Goal: Task Accomplishment & Management: Use online tool/utility

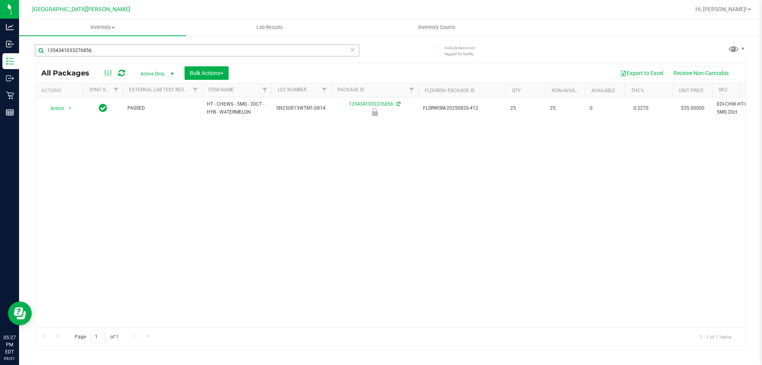
click at [117, 48] on input "1354341033276856" at bounding box center [197, 50] width 324 height 12
type input "bof"
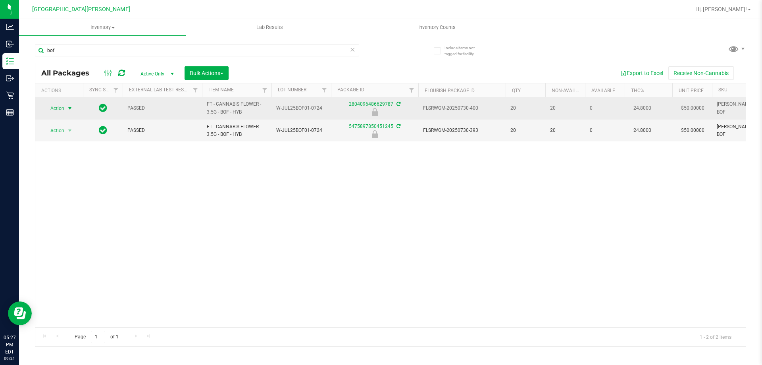
click at [60, 110] on span "Action" at bounding box center [53, 108] width 21 height 11
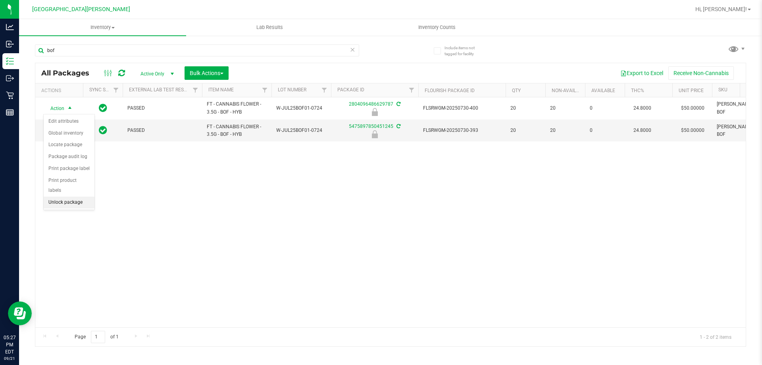
click at [54, 197] on li "Unlock package" at bounding box center [69, 203] width 51 height 12
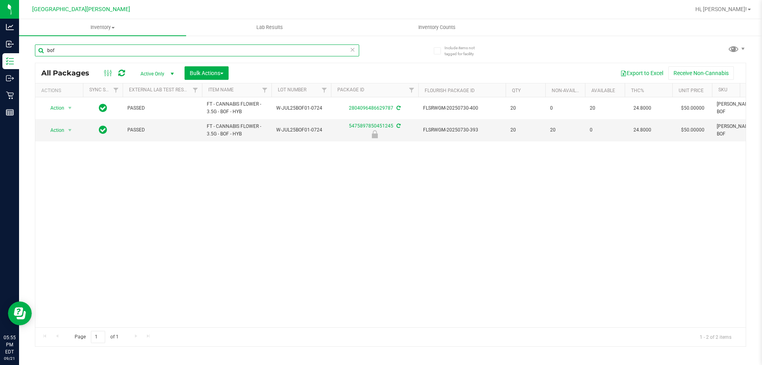
click at [91, 45] on input "bof" at bounding box center [197, 50] width 324 height 12
click at [91, 51] on input "bof" at bounding box center [197, 50] width 324 height 12
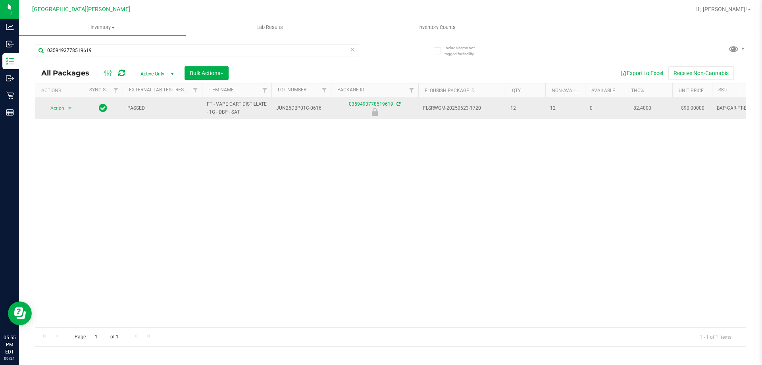
drag, startPoint x: 252, startPoint y: 112, endPoint x: 190, endPoint y: 112, distance: 61.5
click at [190, 112] on tr "Action Action Edit attributes Global inventory Locate package Package audit log…" at bounding box center [544, 108] width 1018 height 22
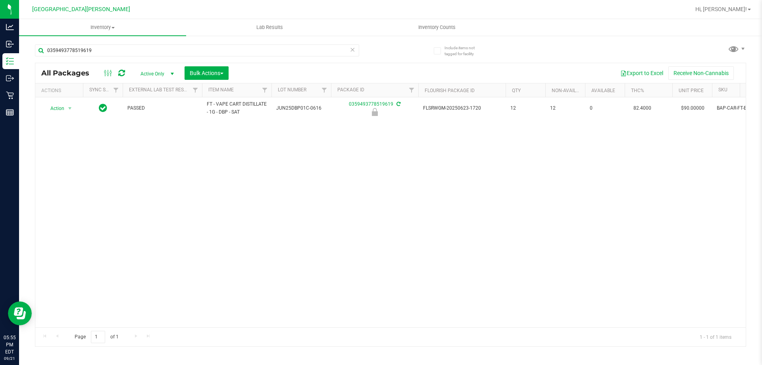
copy tr "FT - VAPE CART DISTILLATE - 1G - DBP - SAT"
click at [113, 51] on input "0359493778519619" at bounding box center [197, 50] width 324 height 12
click at [112, 50] on input "0359493778519619" at bounding box center [197, 50] width 324 height 12
paste input "FT - VAPE CART DISTILLATE - 1G - DBP - SAT"
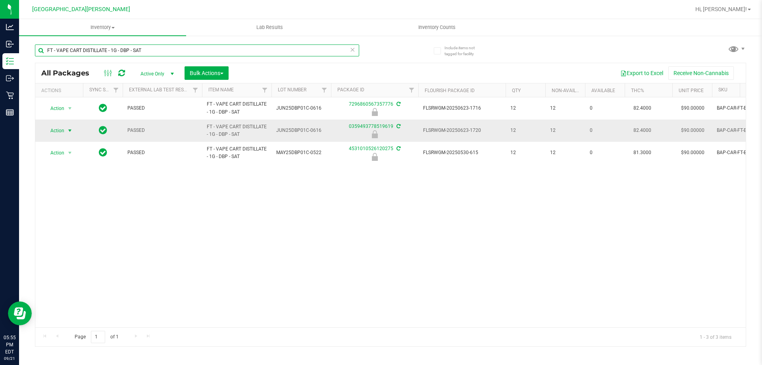
type input "FT - VAPE CART DISTILLATE - 1G - DBP - SAT"
click at [58, 130] on span "Action" at bounding box center [53, 130] width 21 height 11
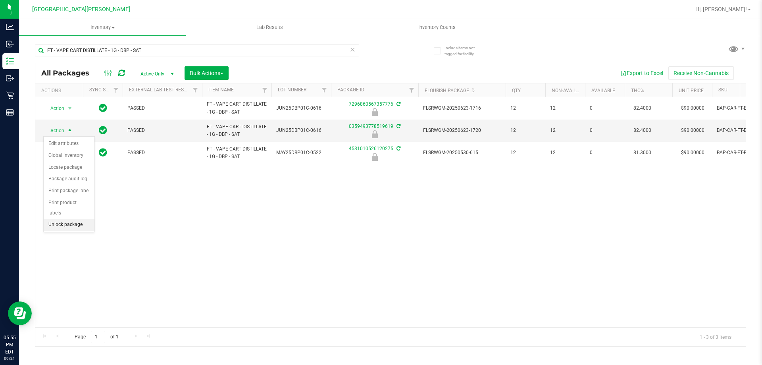
click at [64, 219] on li "Unlock package" at bounding box center [69, 225] width 51 height 12
click at [436, 29] on span "Inventory Counts" at bounding box center [437, 27] width 59 height 7
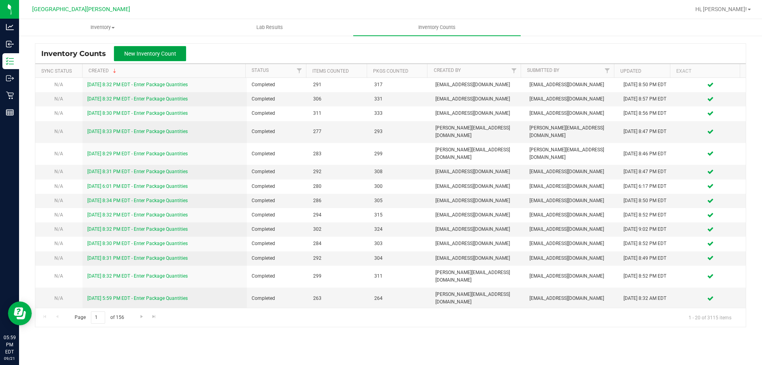
click at [174, 54] on span "New Inventory Count" at bounding box center [150, 53] width 52 height 6
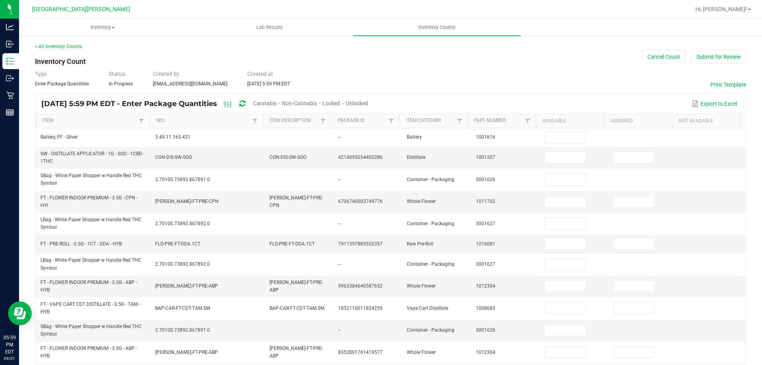
click at [277, 101] on span "Cannabis" at bounding box center [264, 103] width 23 height 6
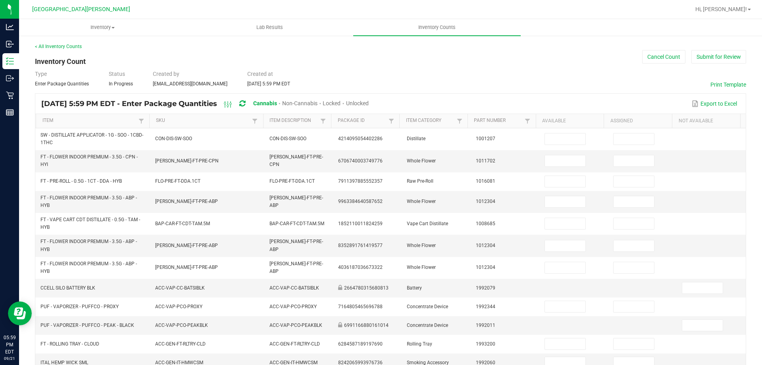
click at [369, 102] on span "Unlocked" at bounding box center [357, 103] width 23 height 6
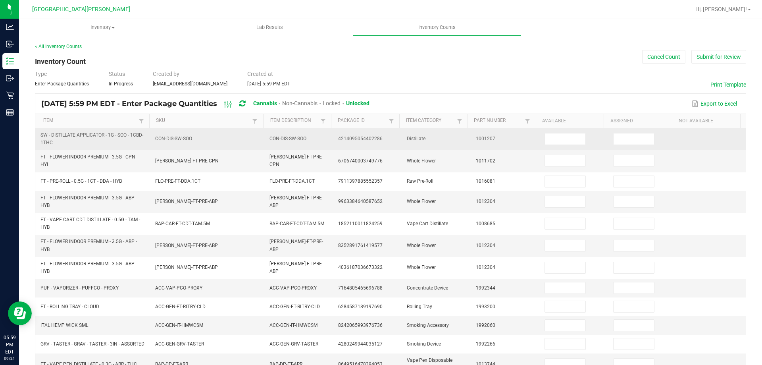
click at [94, 139] on span "SW - DISTILLATE APPLICATOR - 1G - SOO - 1CBD-1THC" at bounding box center [92, 138] width 105 height 15
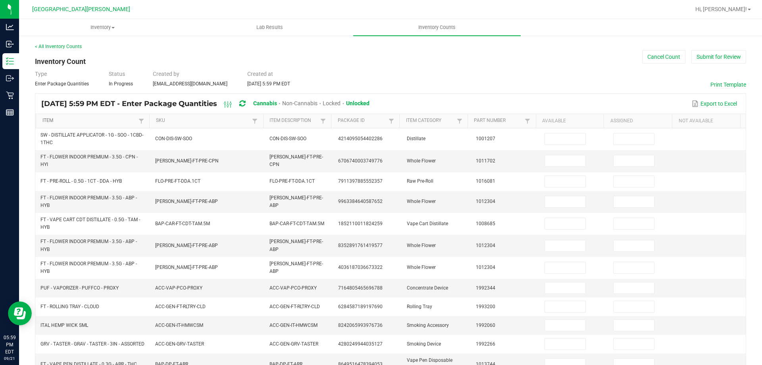
click at [101, 118] on link "Item" at bounding box center [89, 121] width 94 height 6
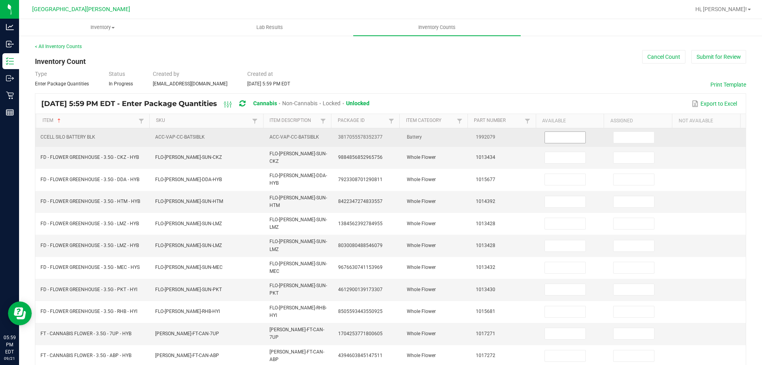
click at [563, 135] on input at bounding box center [565, 137] width 40 height 11
type input "5"
type input "4"
type input "16"
type input "13"
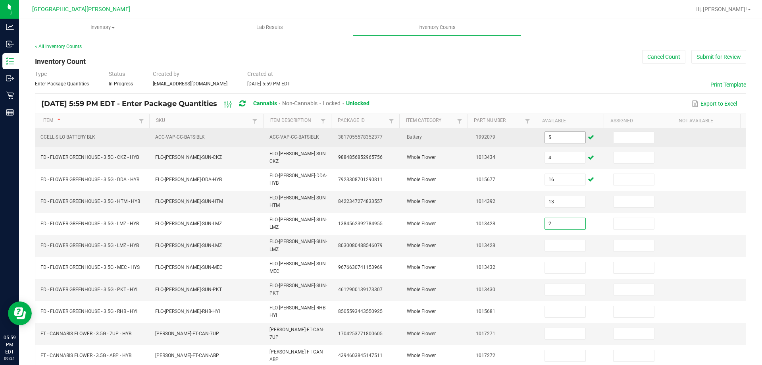
type input "2"
type input "0"
type input "7"
type input "6"
type input "15"
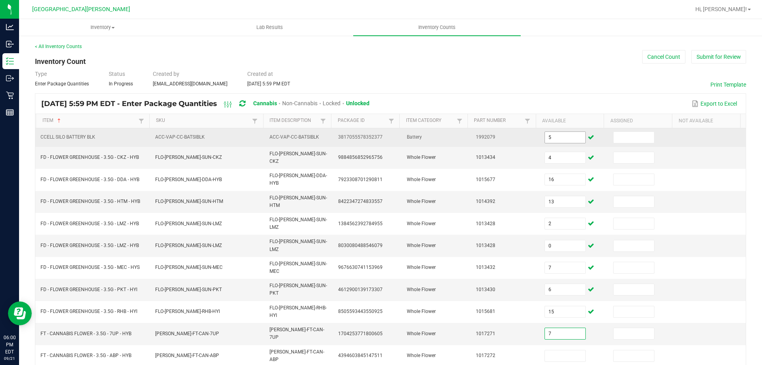
type input "7"
type input "3"
type input "12"
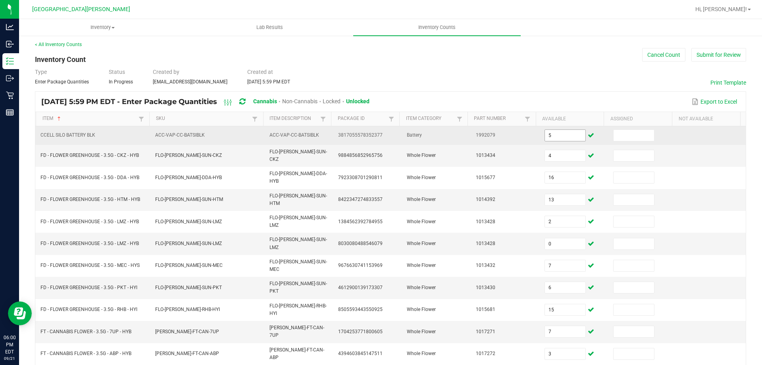
type input "10"
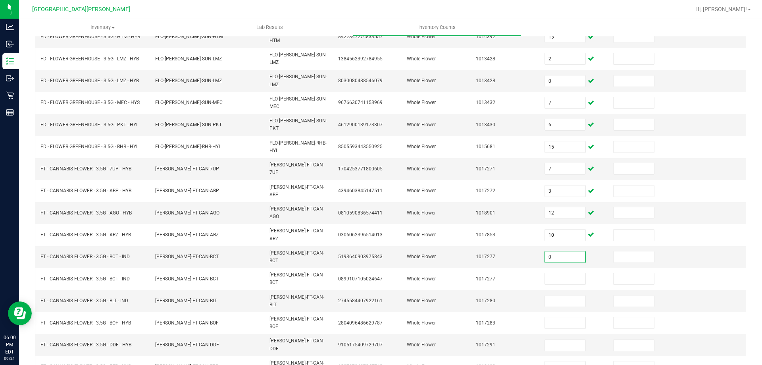
type input "0"
type input "10"
type input "12"
type input "20"
type input "10"
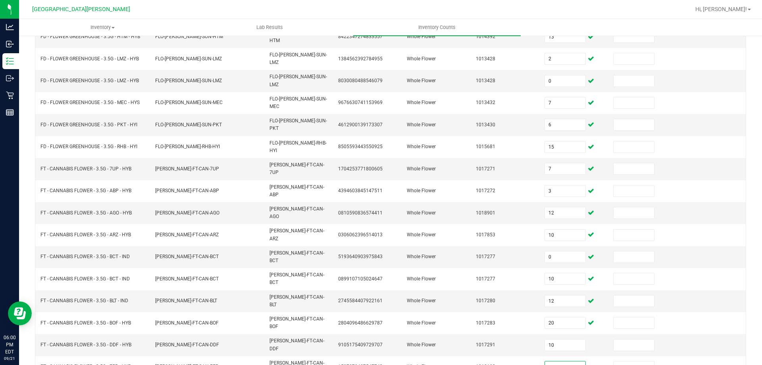
type input "2"
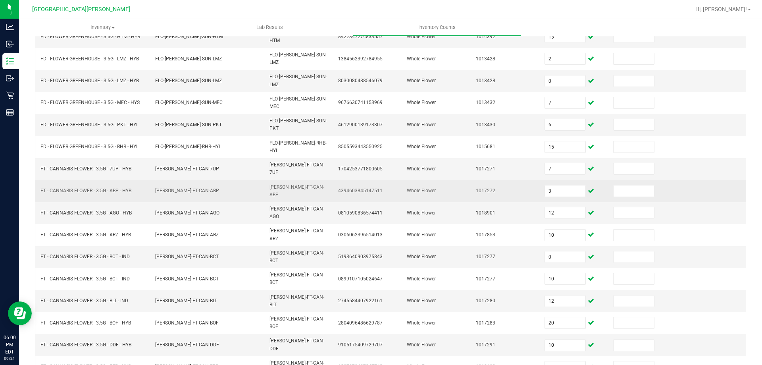
type input "6"
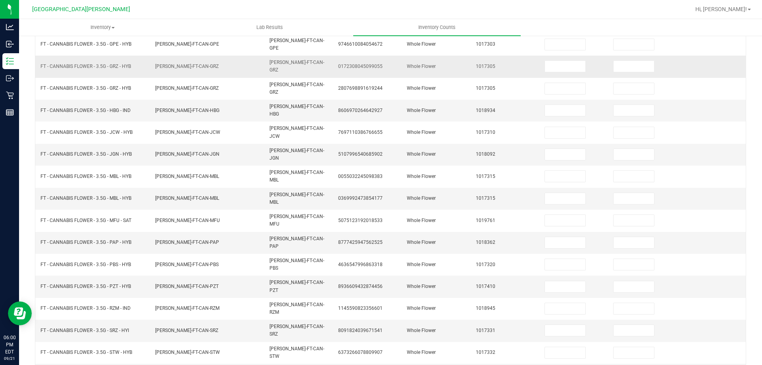
scroll to position [0, 0]
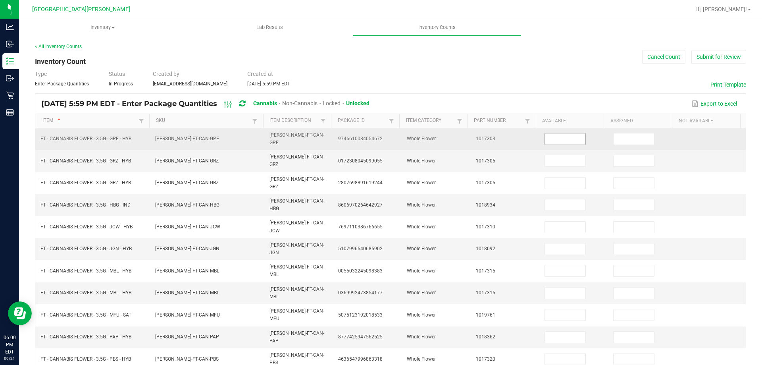
click at [558, 138] on input at bounding box center [565, 138] width 40 height 11
type input "18"
type input "10"
type input "12"
type input "14"
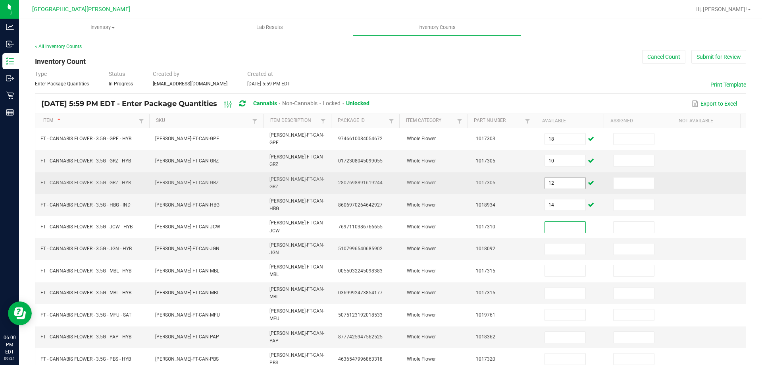
click at [561, 177] on input "12" at bounding box center [565, 182] width 40 height 11
type input "0"
type input "12"
type input "14"
type input "9"
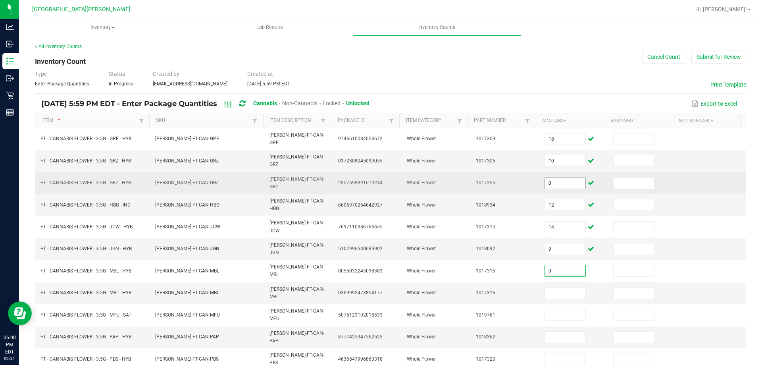
type input "0"
type input "6"
type input "8"
type input "1"
type input "7"
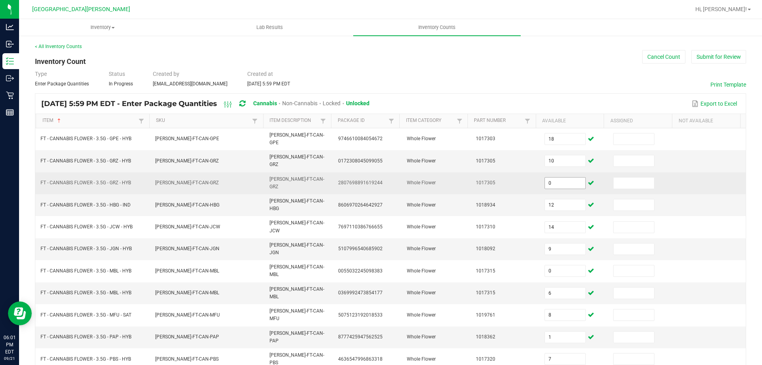
type input "16"
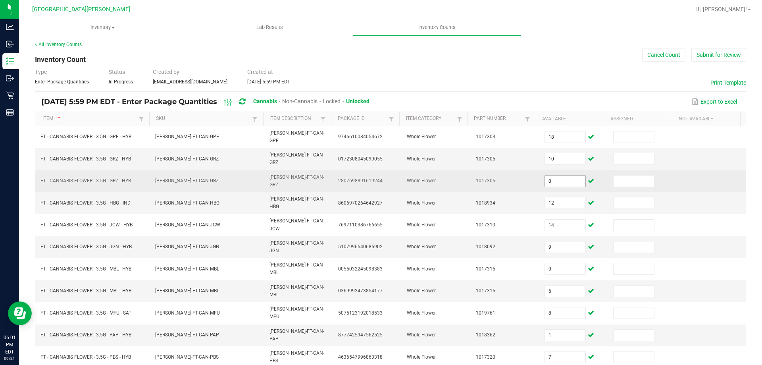
type input "4"
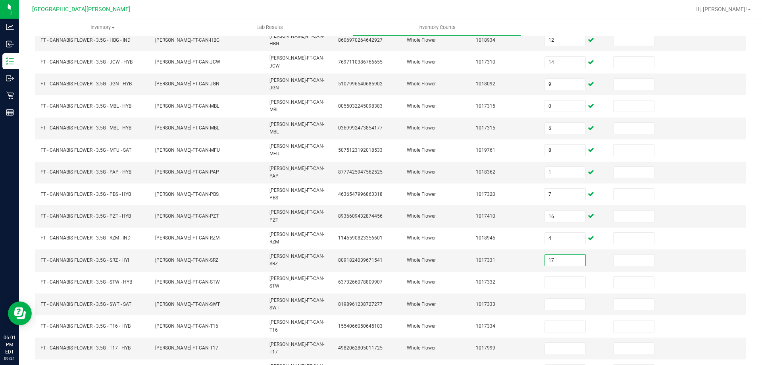
type input "17"
type input "19"
type input "1"
type input "17"
type input "16"
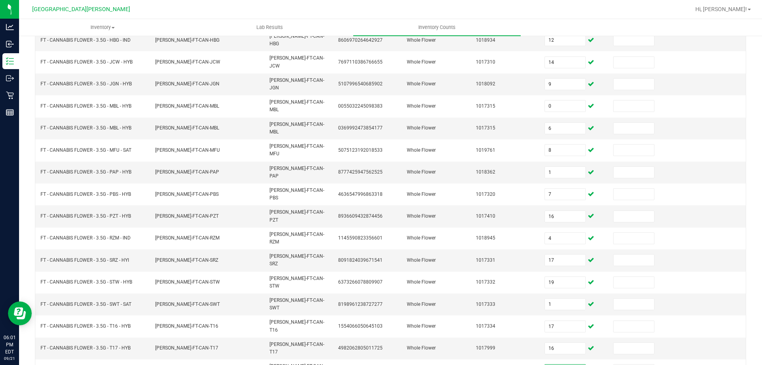
type input "9"
type input "0"
type input "9"
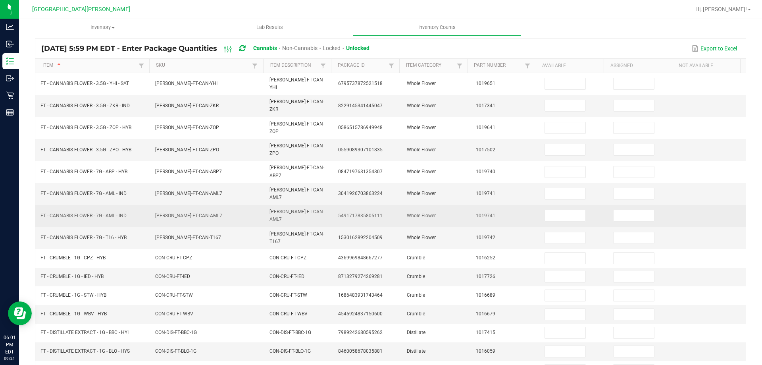
scroll to position [0, 0]
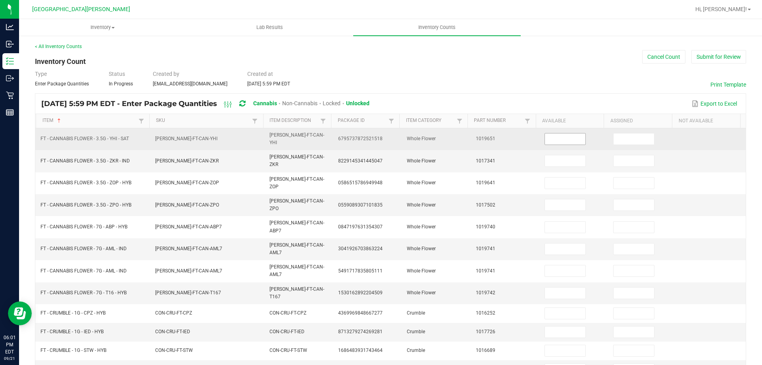
click at [556, 136] on input at bounding box center [565, 138] width 40 height 11
type input "13"
type input "6"
type input "14"
type input "9"
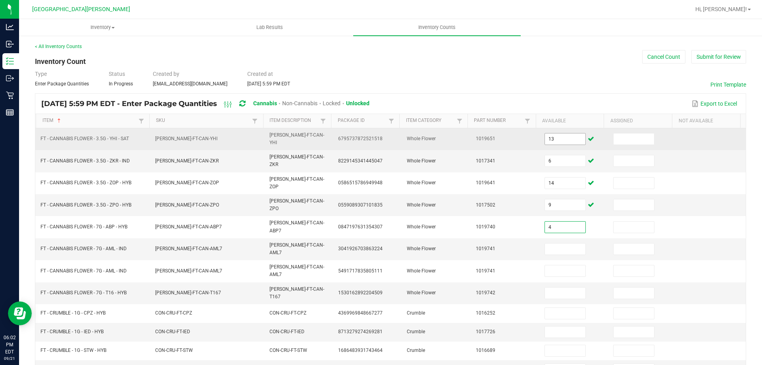
type input "4"
type input "5"
type input "0"
type input "15"
type input "8"
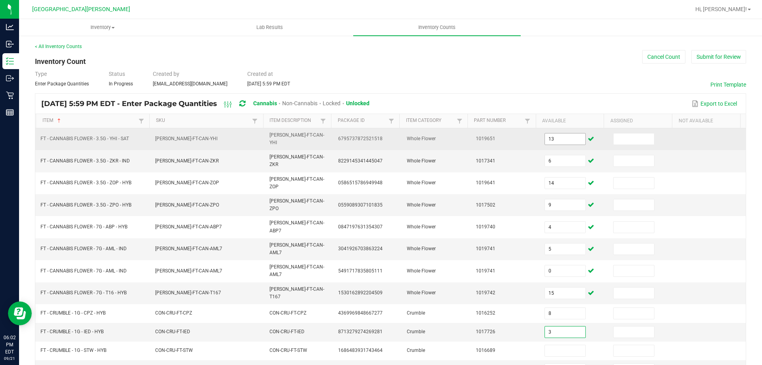
type input "3"
type input "8"
type input "4"
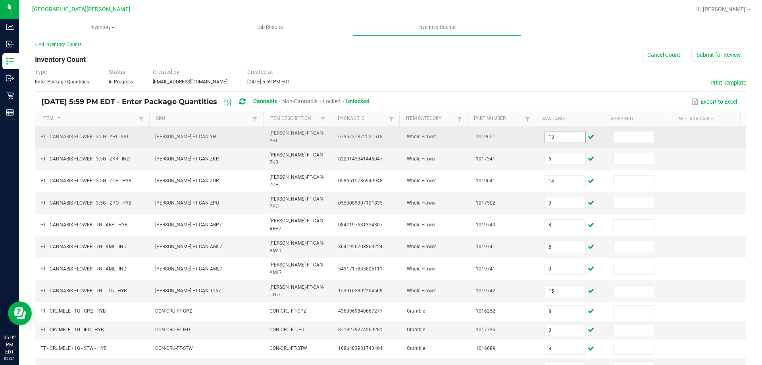
type input "10"
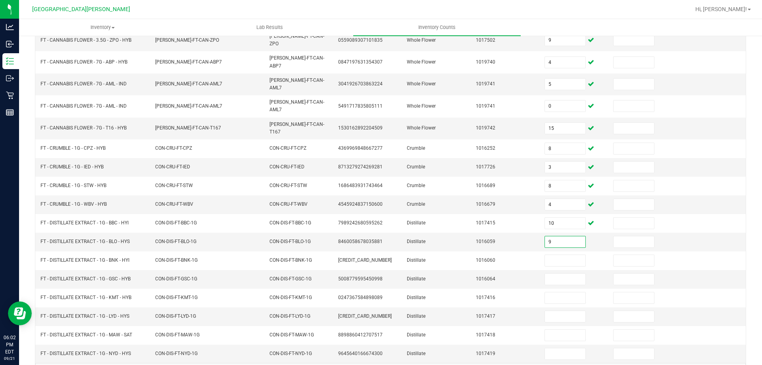
type input "9"
type input "8"
type input "12"
type input "7"
type input "1"
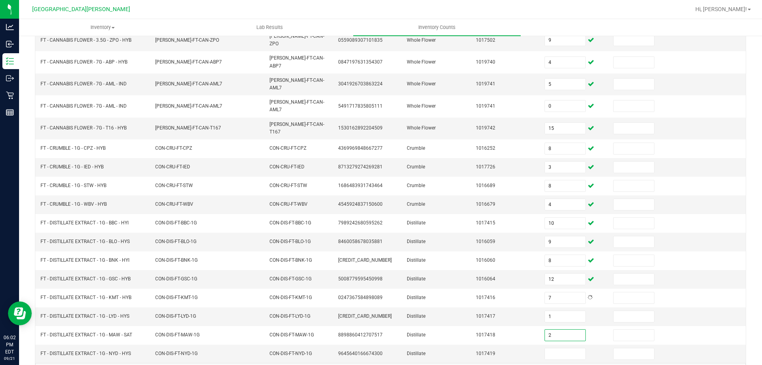
type input "2"
type input "10"
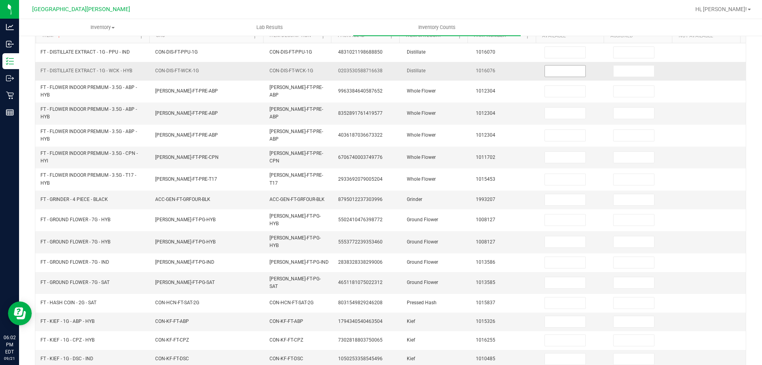
scroll to position [0, 0]
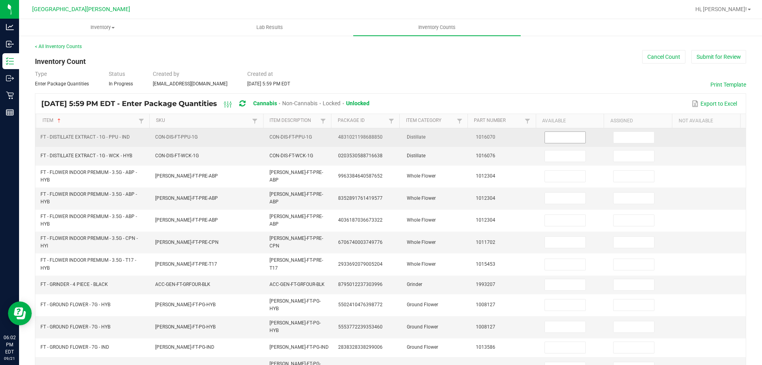
click at [550, 139] on input at bounding box center [565, 137] width 40 height 11
type input "1"
type input "5"
type input "0"
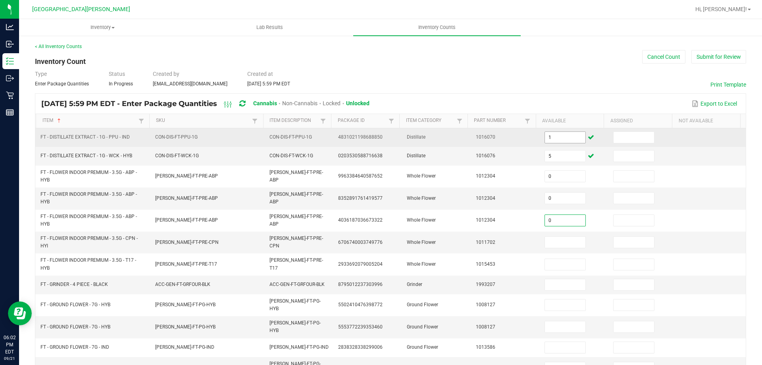
type input "0"
type input "4"
type input "5"
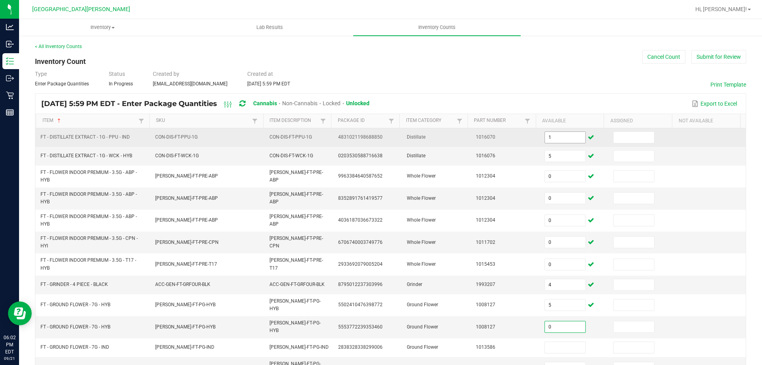
type input "0"
type input "15"
type input "1"
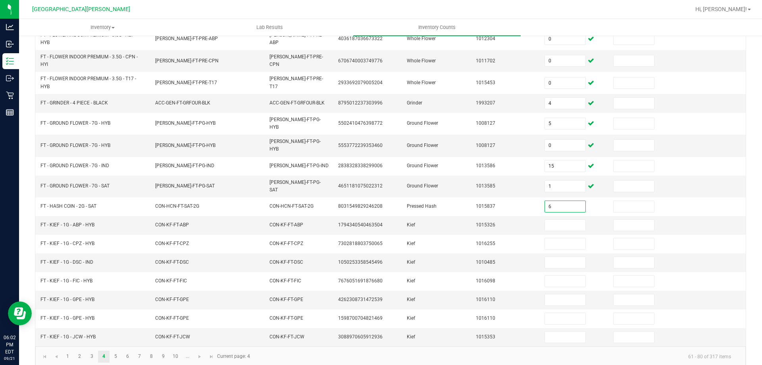
type input "6"
type input "2"
type input "4"
type input "7"
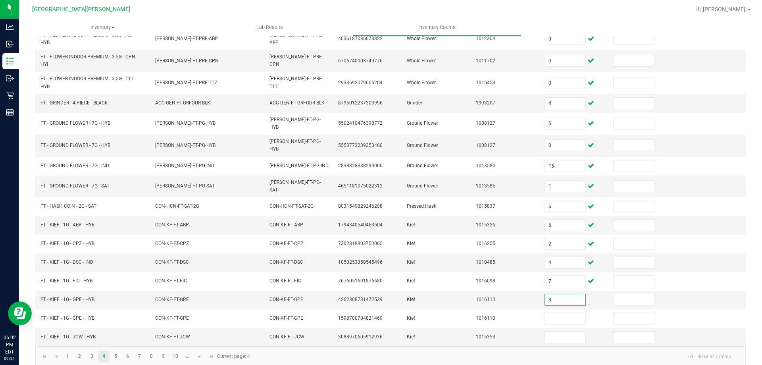
type input "8"
type input "6"
click at [114, 351] on link "5" at bounding box center [116, 357] width 12 height 12
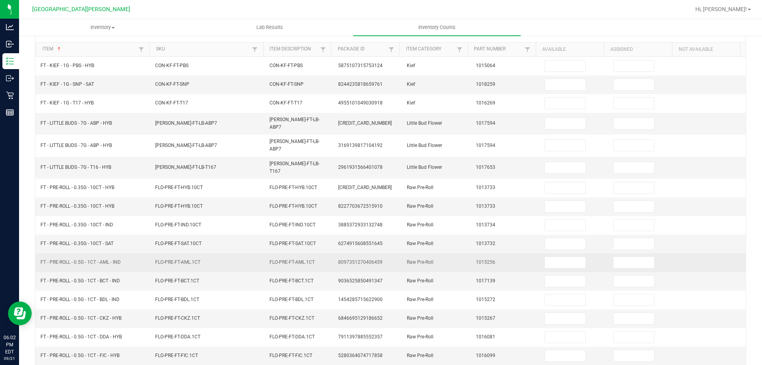
scroll to position [0, 0]
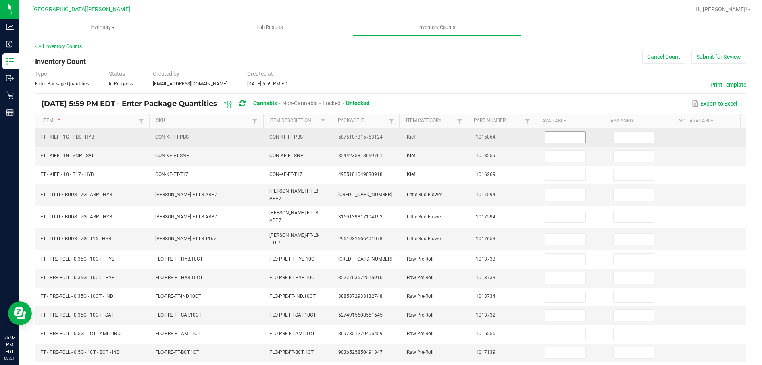
click at [557, 139] on input at bounding box center [565, 137] width 40 height 11
type input "6"
type input "2"
type input "3"
type input "0"
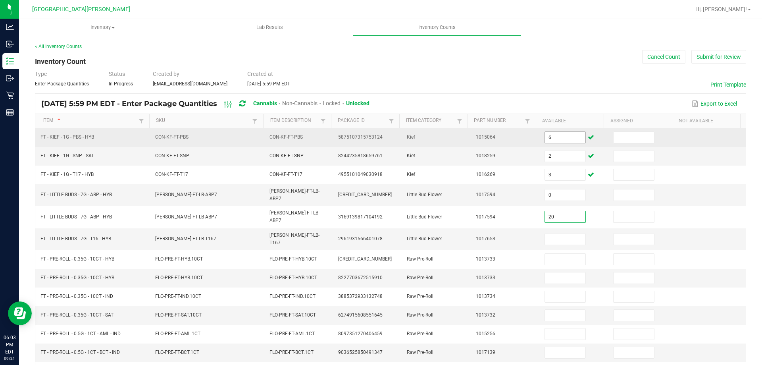
type input "20"
type input "10"
type input "18"
type input "0"
type input "6"
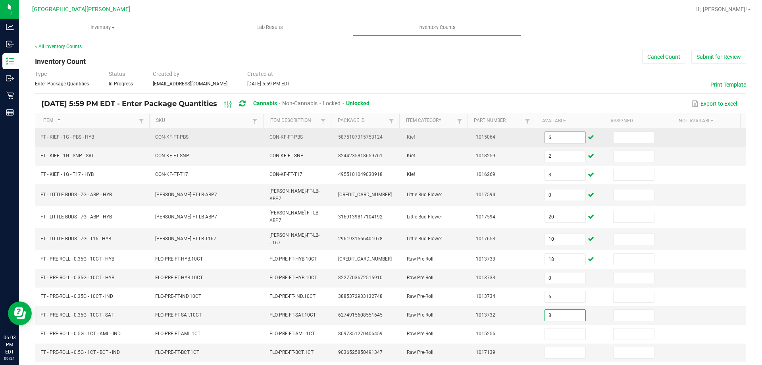
type input "8"
type input "5"
type input "6"
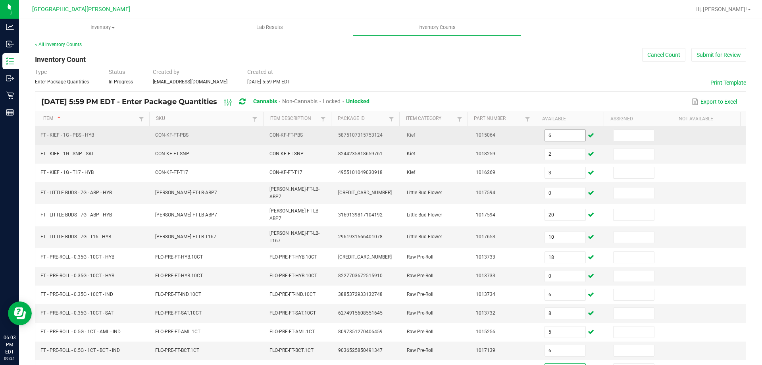
type input "2"
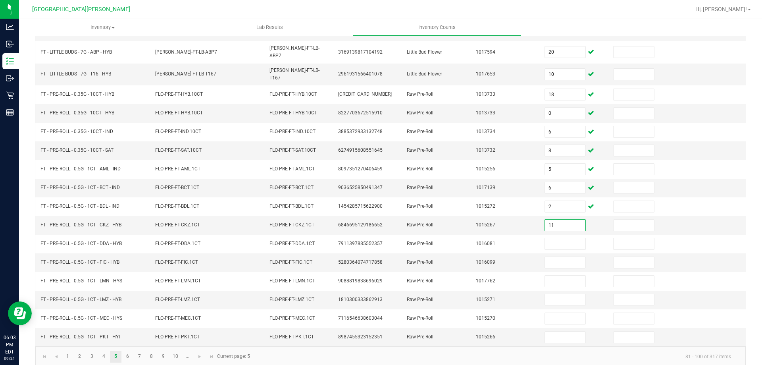
type input "11"
type input "0"
type input "15"
type input "13"
type input "23"
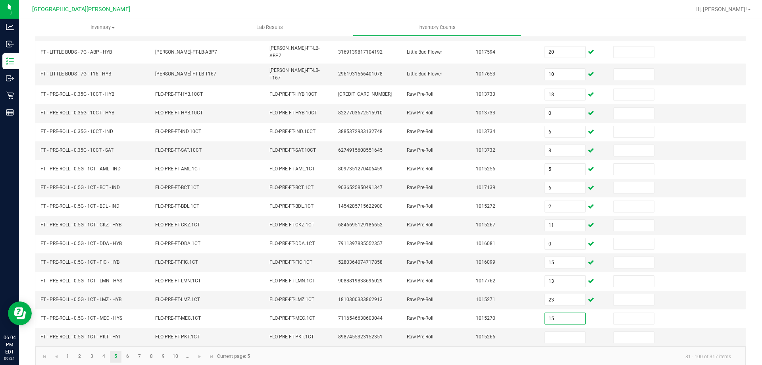
type input "15"
type input "9"
click at [133, 351] on link "6" at bounding box center [128, 357] width 12 height 12
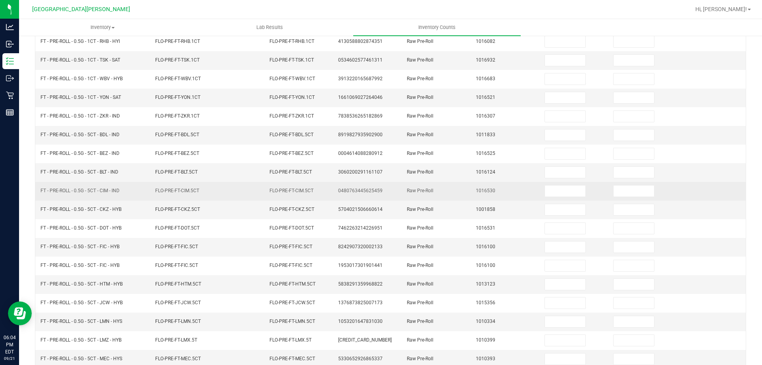
scroll to position [0, 0]
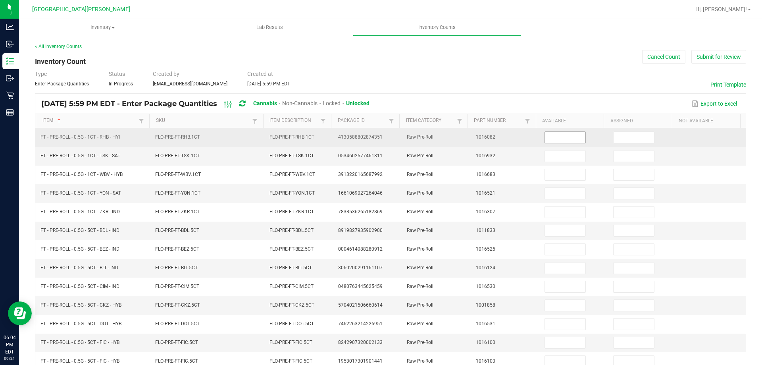
click at [558, 138] on input at bounding box center [565, 137] width 40 height 11
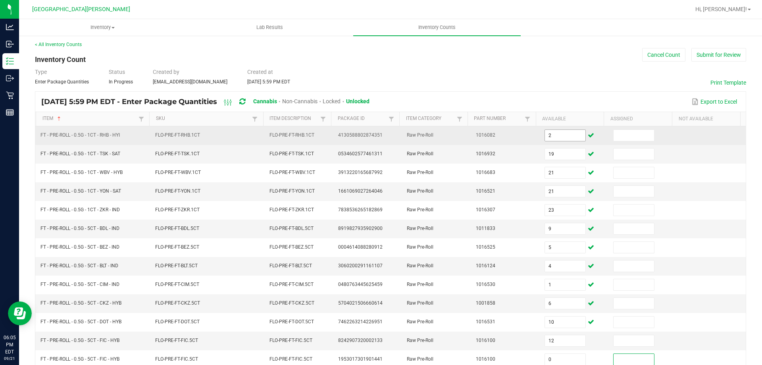
scroll to position [165, 0]
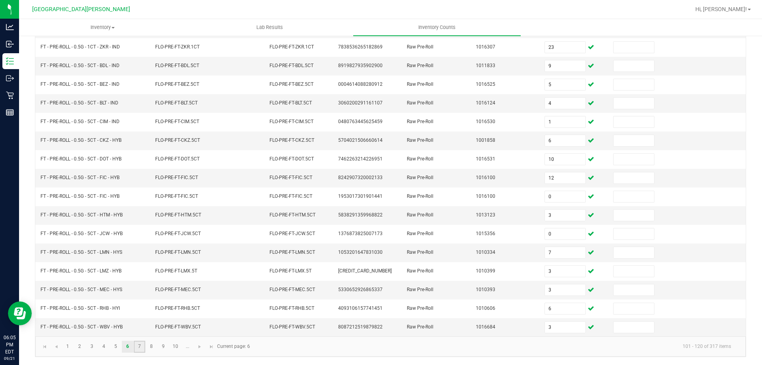
click at [136, 351] on link "7" at bounding box center [140, 347] width 12 height 12
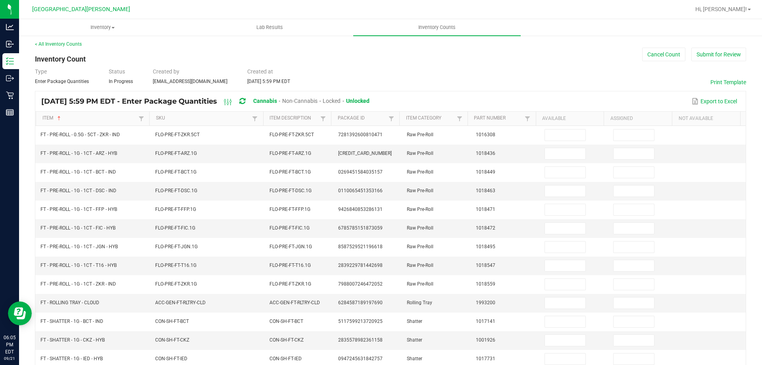
scroll to position [0, 0]
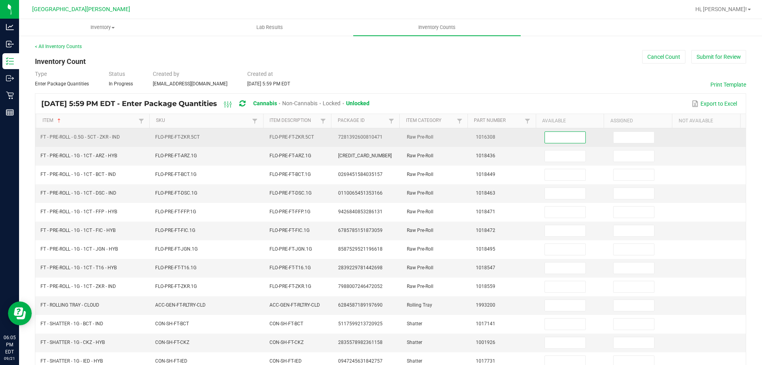
click at [566, 137] on input at bounding box center [565, 137] width 40 height 11
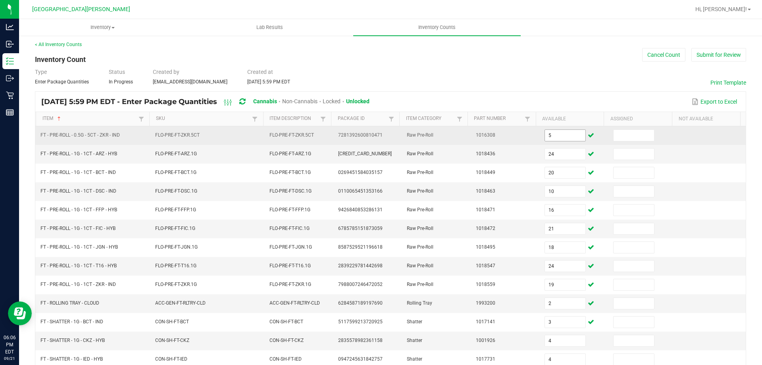
scroll to position [165, 0]
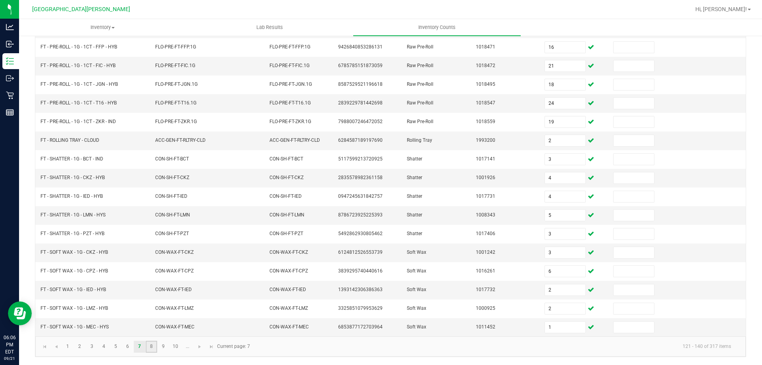
click at [153, 347] on link "8" at bounding box center [152, 347] width 12 height 12
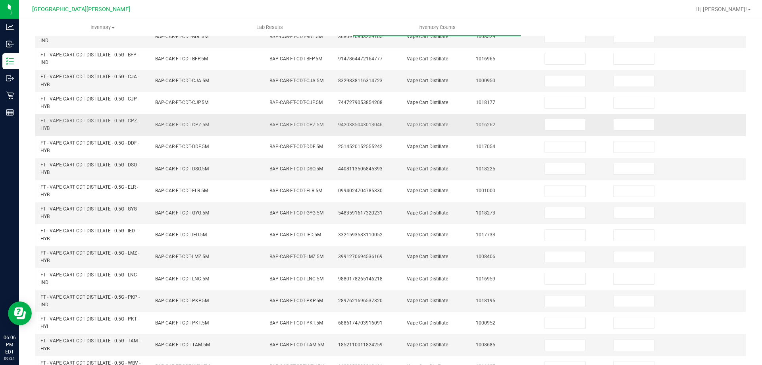
scroll to position [0, 0]
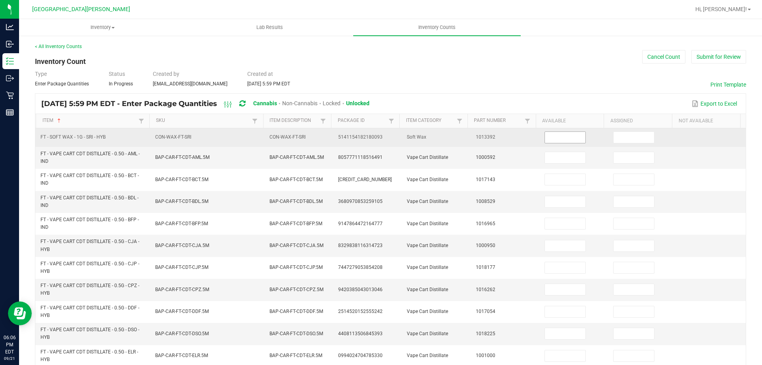
click at [550, 135] on input at bounding box center [565, 137] width 40 height 11
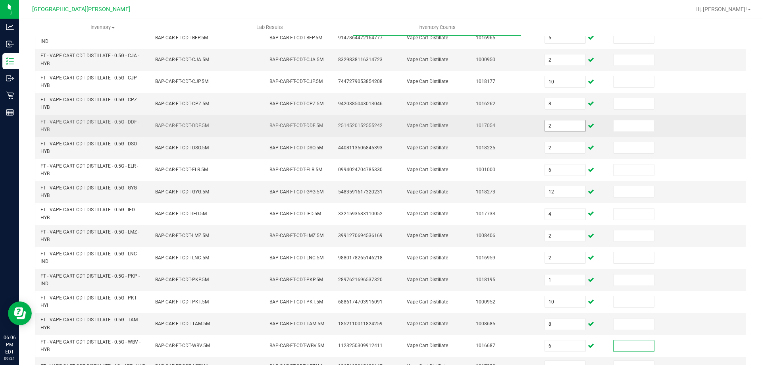
scroll to position [228, 0]
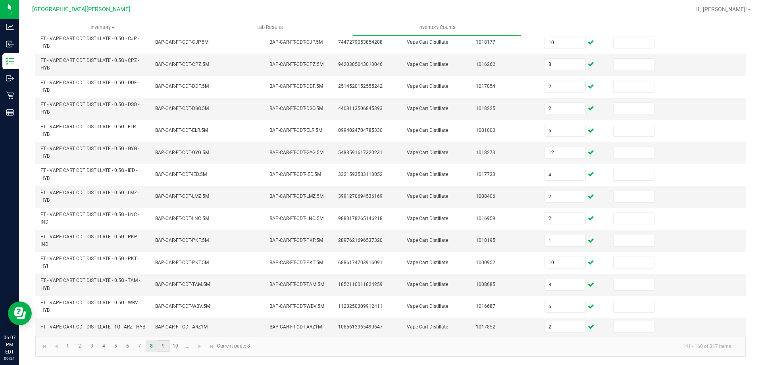
click at [165, 347] on link "9" at bounding box center [164, 346] width 12 height 12
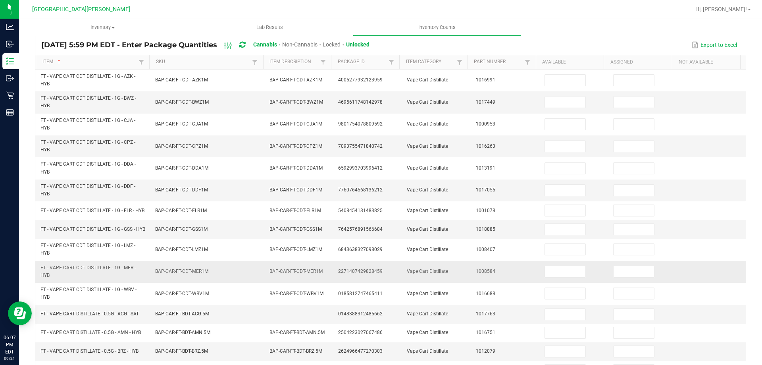
scroll to position [0, 0]
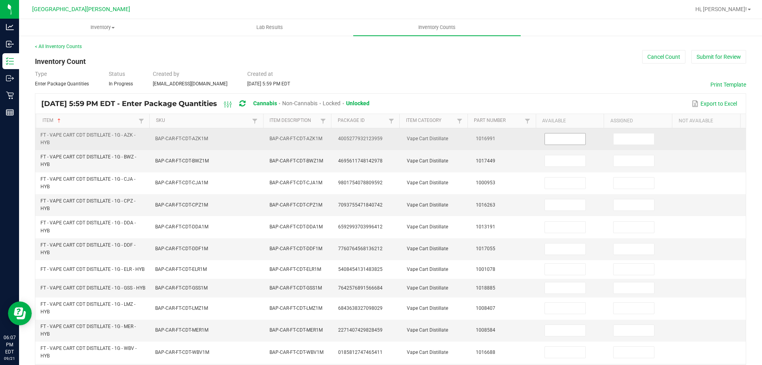
click at [560, 139] on input at bounding box center [565, 138] width 40 height 11
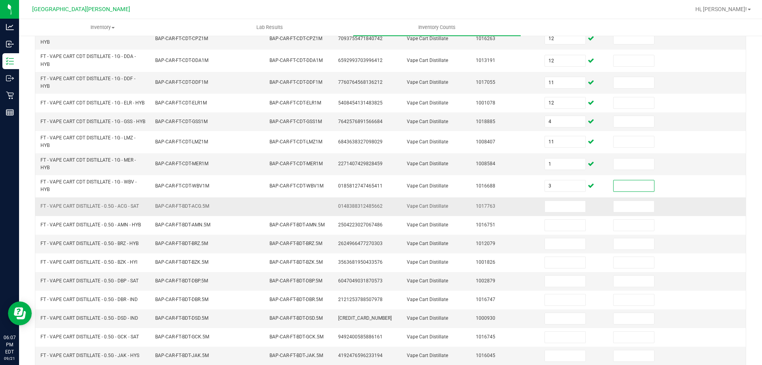
scroll to position [199, 0]
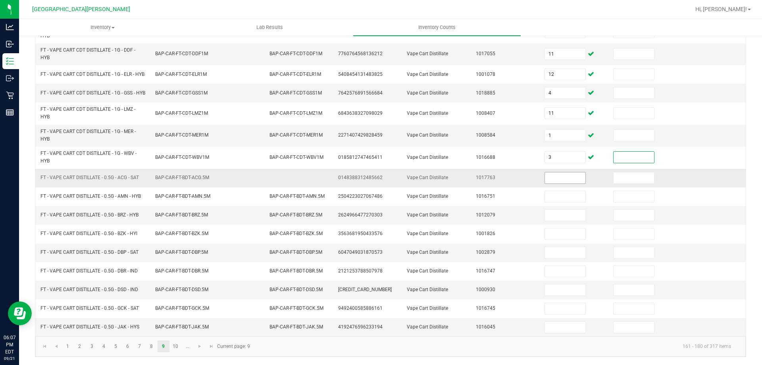
click at [560, 177] on input at bounding box center [565, 177] width 40 height 11
click at [174, 350] on link "10" at bounding box center [176, 346] width 12 height 12
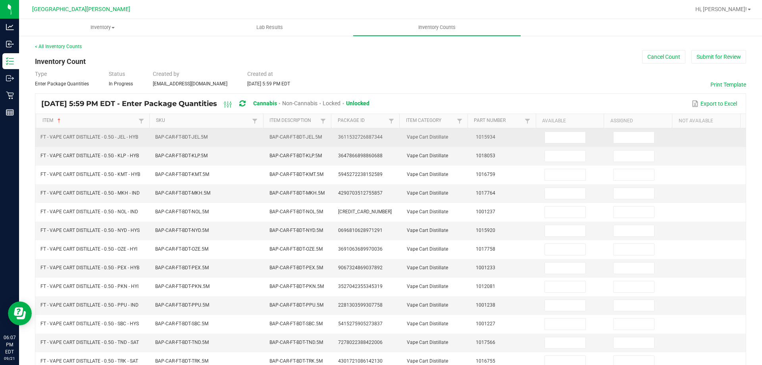
scroll to position [0, 0]
click at [551, 140] on input at bounding box center [565, 137] width 40 height 11
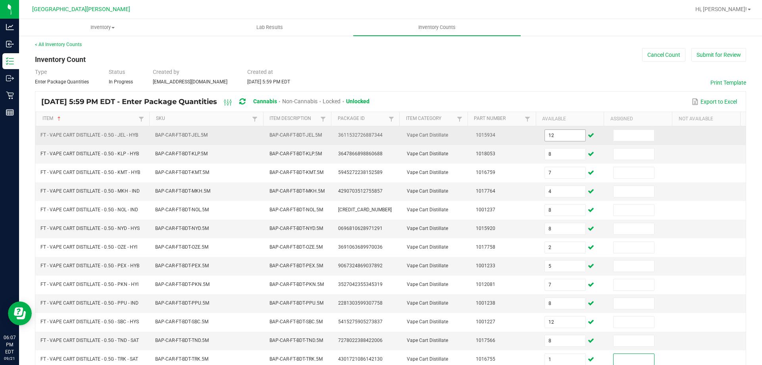
scroll to position [165, 0]
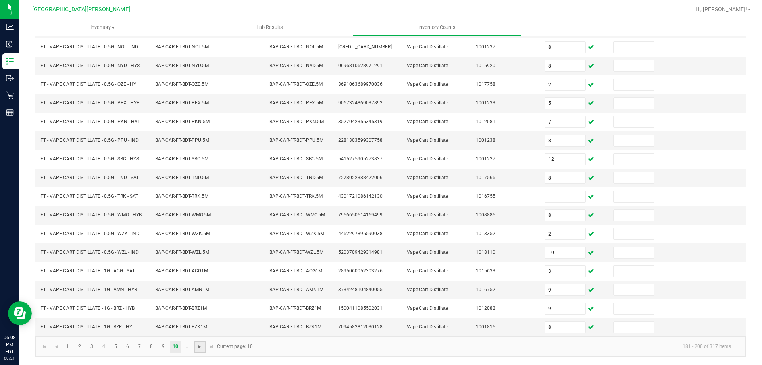
click at [198, 347] on span "Go to the next page" at bounding box center [200, 346] width 6 height 6
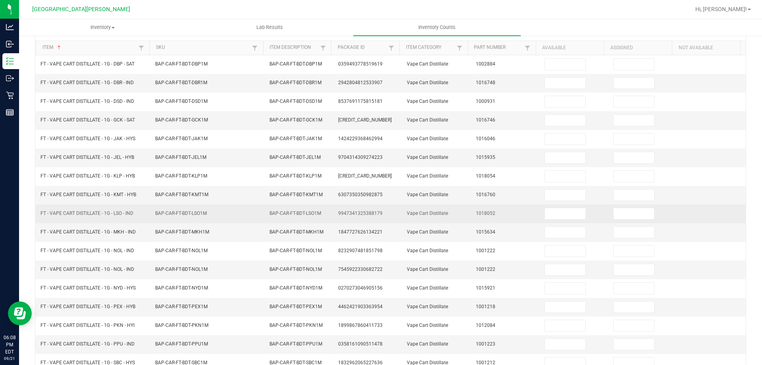
scroll to position [0, 0]
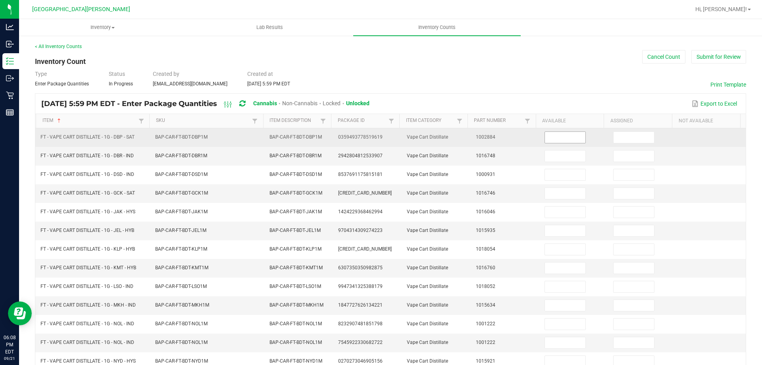
click at [554, 139] on input at bounding box center [565, 137] width 40 height 11
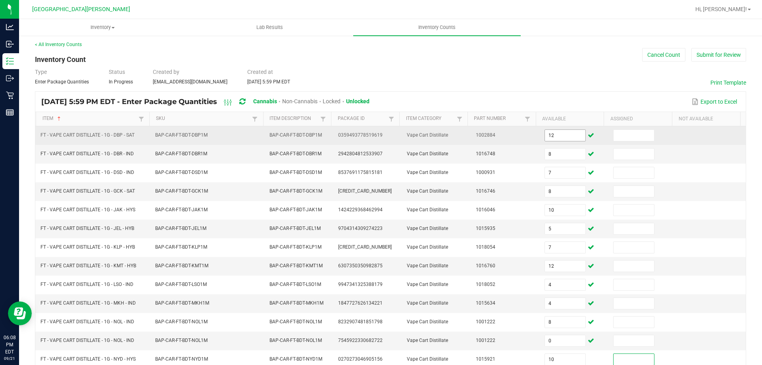
scroll to position [165, 0]
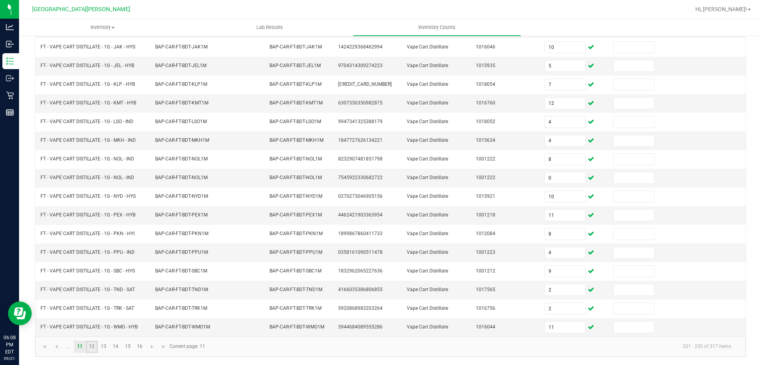
click at [96, 349] on link "12" at bounding box center [92, 347] width 12 height 12
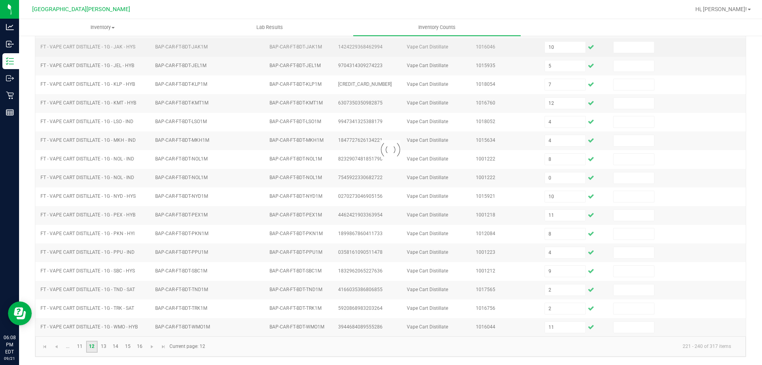
scroll to position [0, 0]
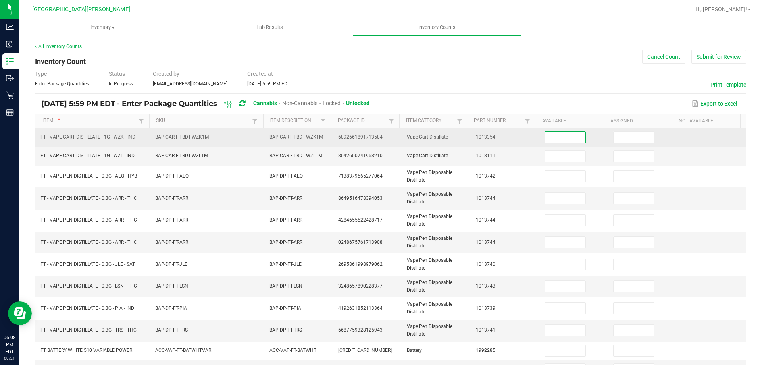
click at [557, 135] on input at bounding box center [565, 137] width 40 height 11
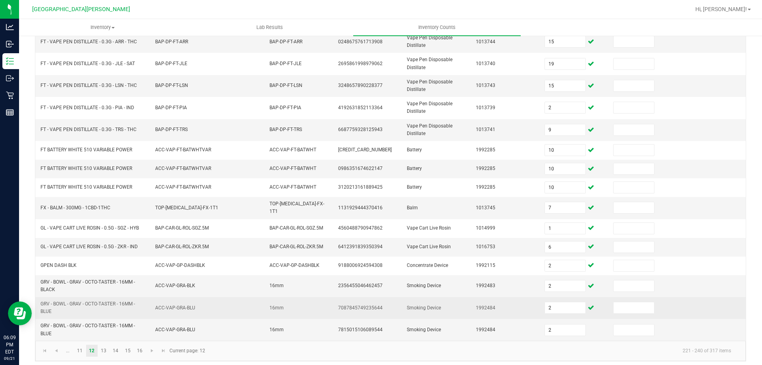
scroll to position [202, 0]
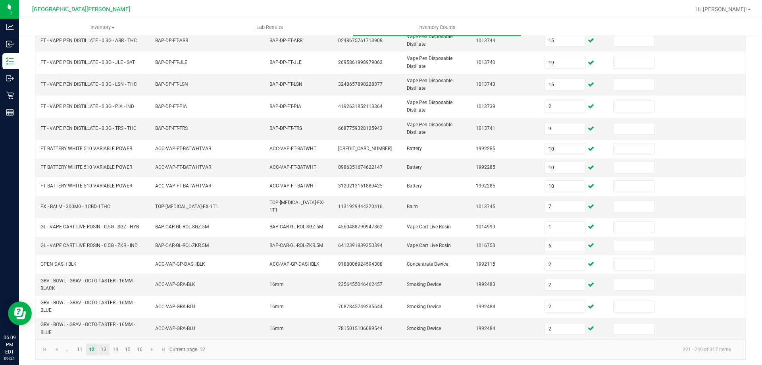
click at [104, 345] on link "13" at bounding box center [104, 349] width 12 height 12
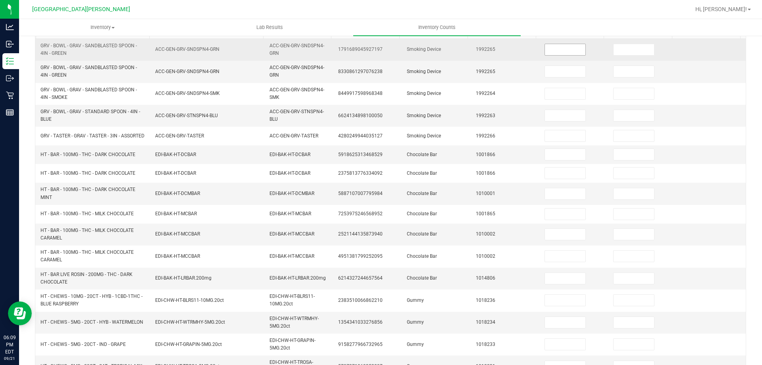
scroll to position [0, 0]
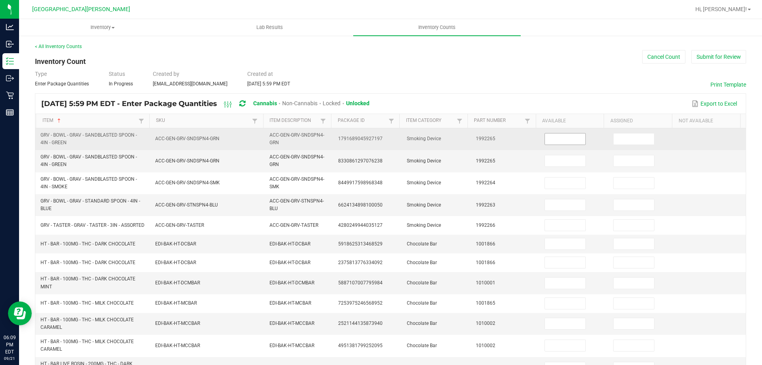
click at [557, 136] on input at bounding box center [565, 138] width 40 height 11
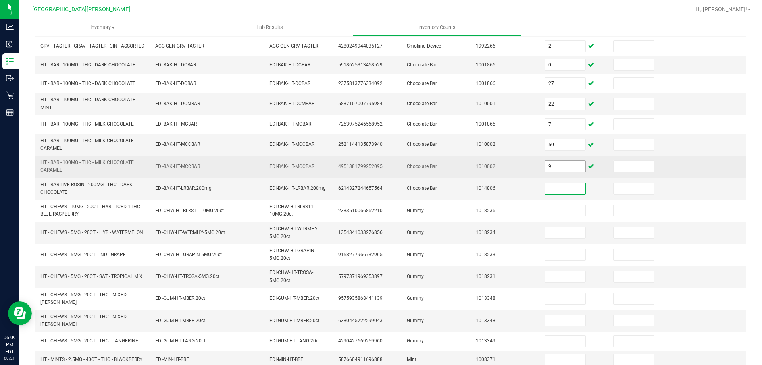
click at [555, 172] on input "9" at bounding box center [565, 166] width 40 height 11
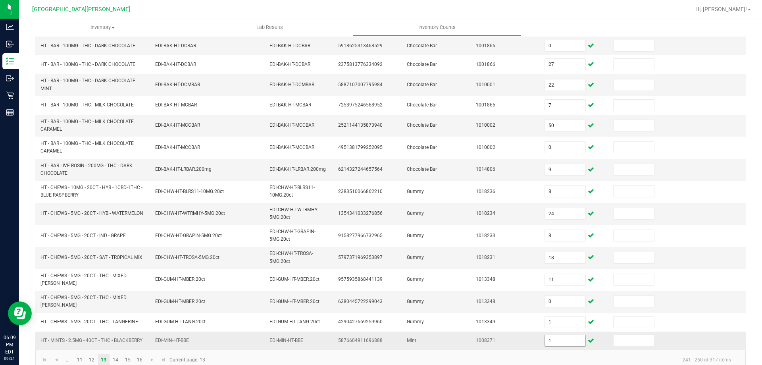
scroll to position [208, 0]
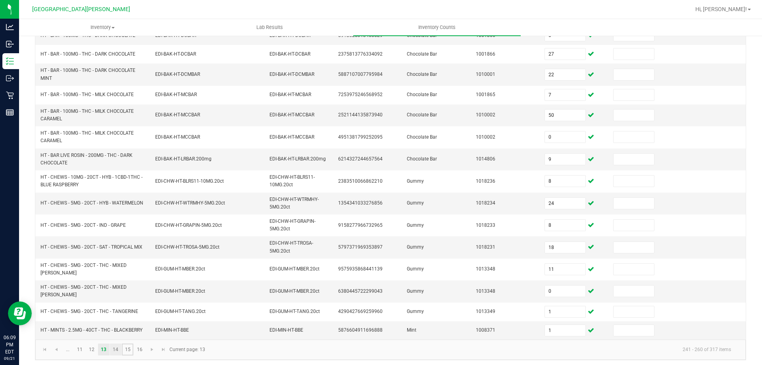
click at [121, 345] on ul "... 11 12 13 14 15 16" at bounding box center [104, 349] width 84 height 12
click at [116, 345] on link "14" at bounding box center [116, 349] width 12 height 12
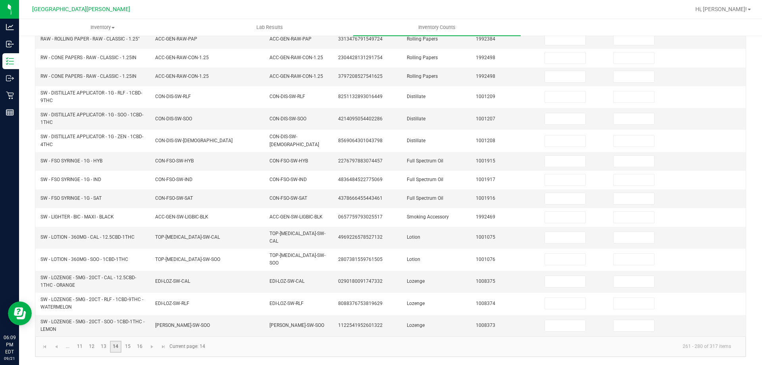
scroll to position [192, 0]
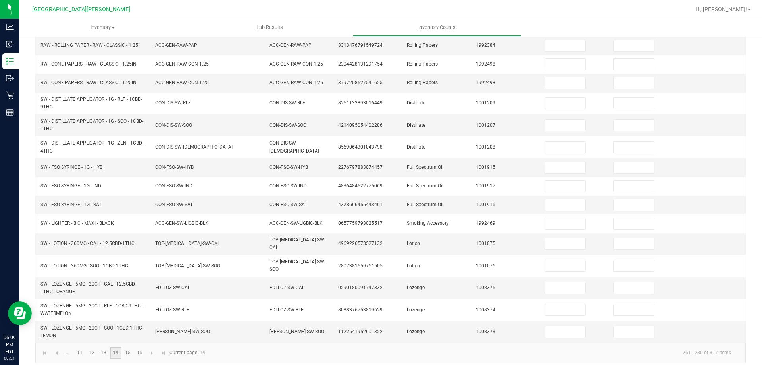
click at [116, 347] on link "14" at bounding box center [116, 353] width 12 height 12
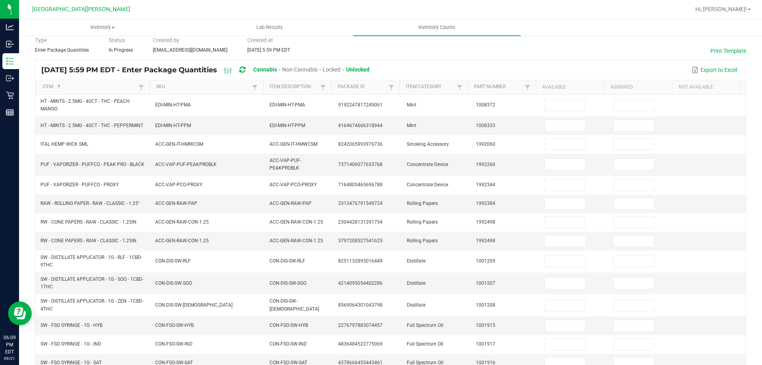
scroll to position [0, 0]
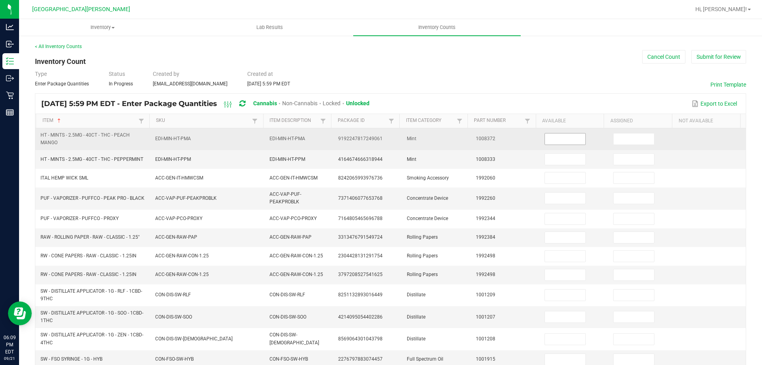
click at [559, 141] on input at bounding box center [565, 138] width 40 height 11
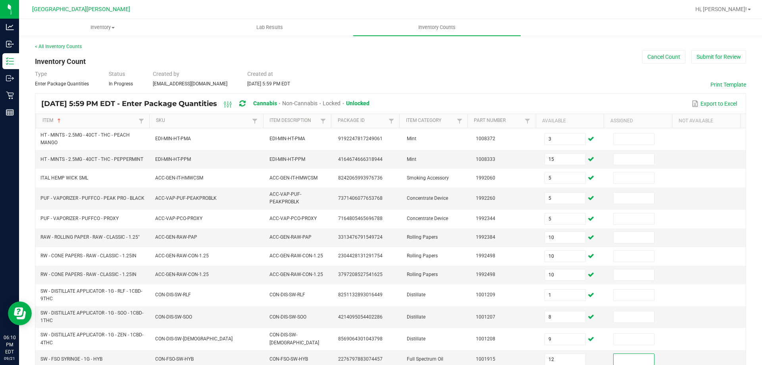
scroll to position [186, 0]
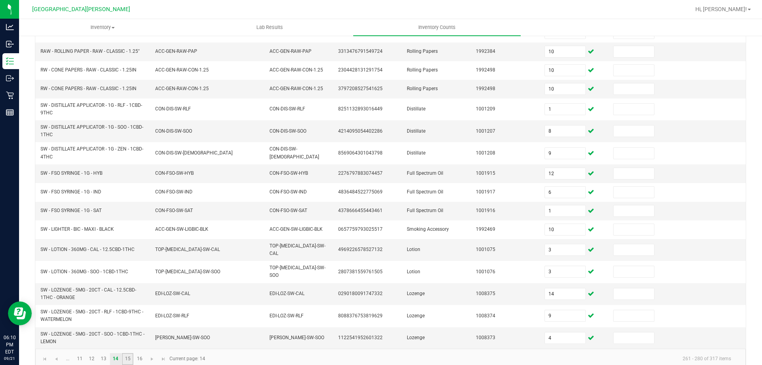
click at [132, 355] on link "15" at bounding box center [128, 359] width 12 height 12
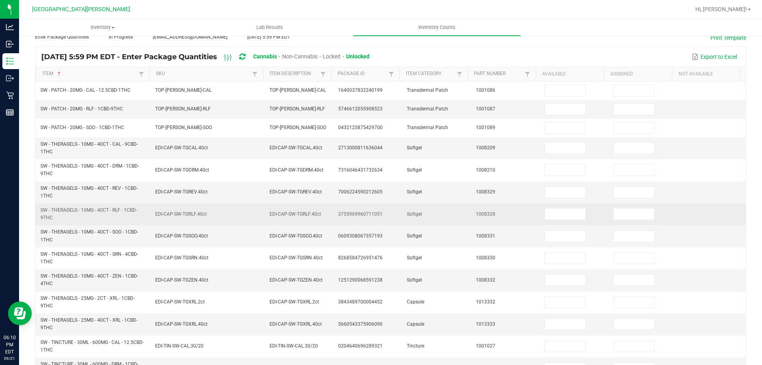
scroll to position [0, 0]
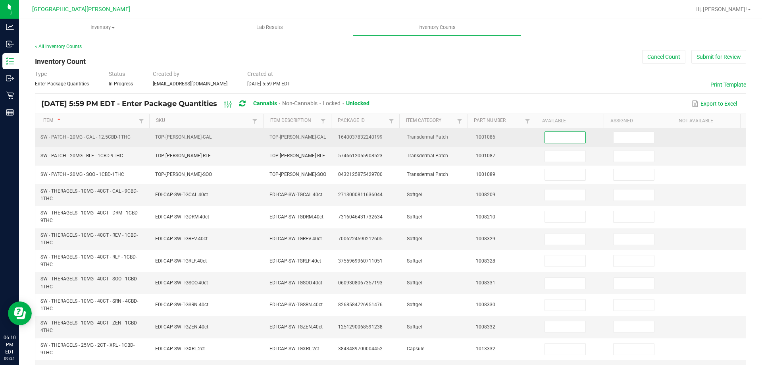
click at [547, 136] on input at bounding box center [565, 137] width 40 height 11
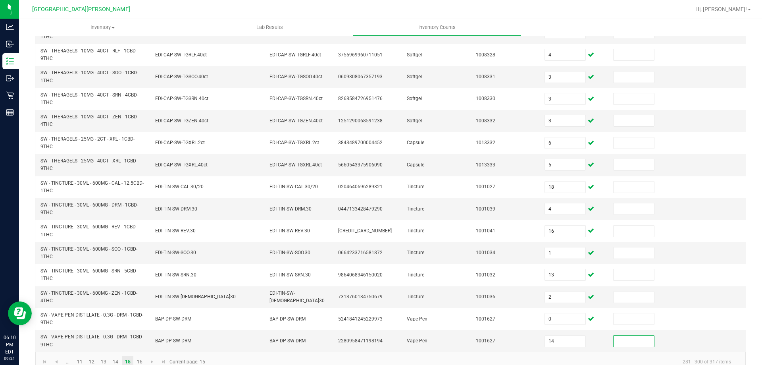
scroll to position [222, 0]
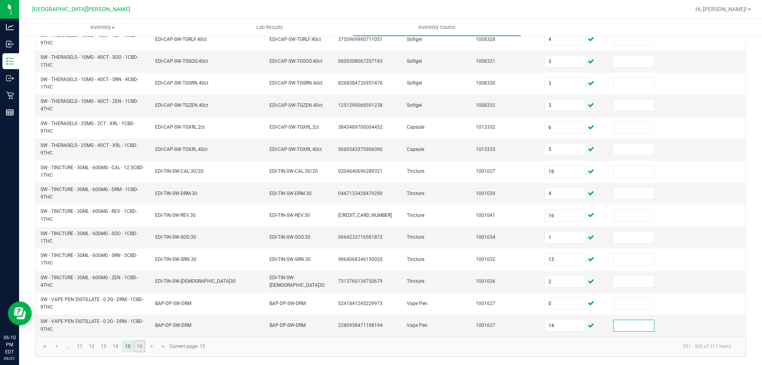
click at [144, 347] on link "16" at bounding box center [140, 346] width 12 height 12
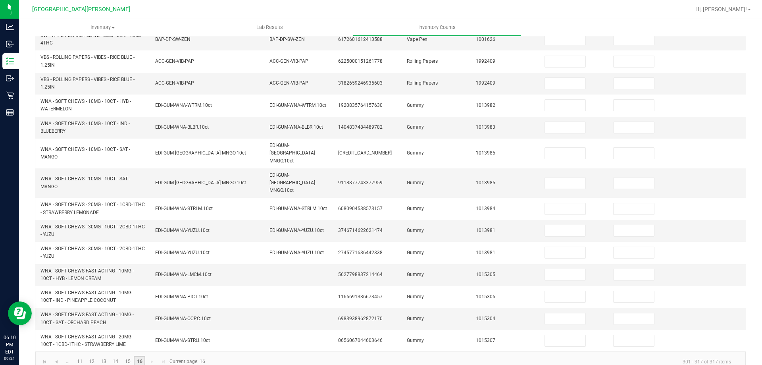
scroll to position [0, 0]
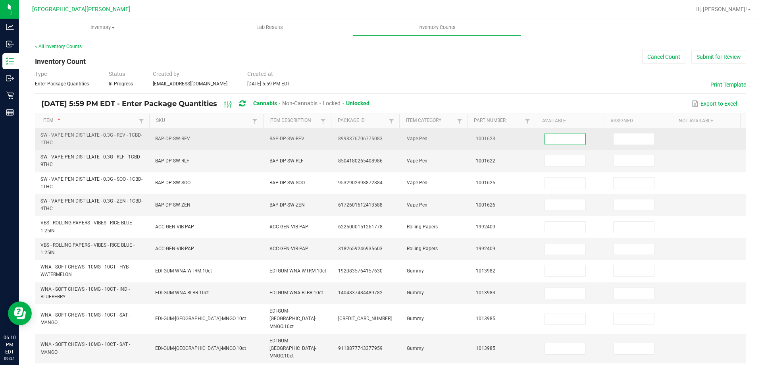
click at [546, 136] on input at bounding box center [565, 138] width 40 height 11
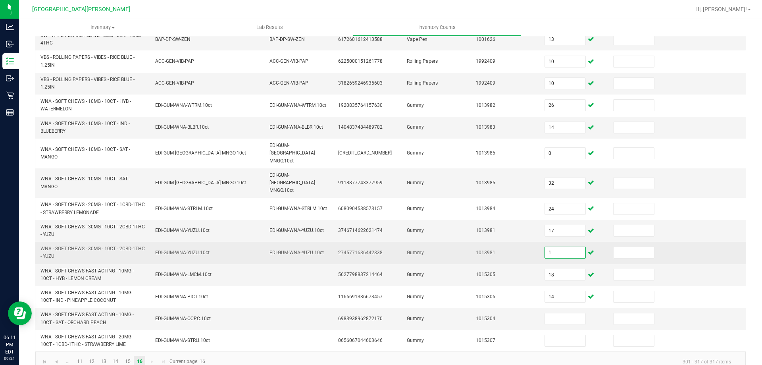
click at [546, 247] on input "1" at bounding box center [565, 252] width 40 height 11
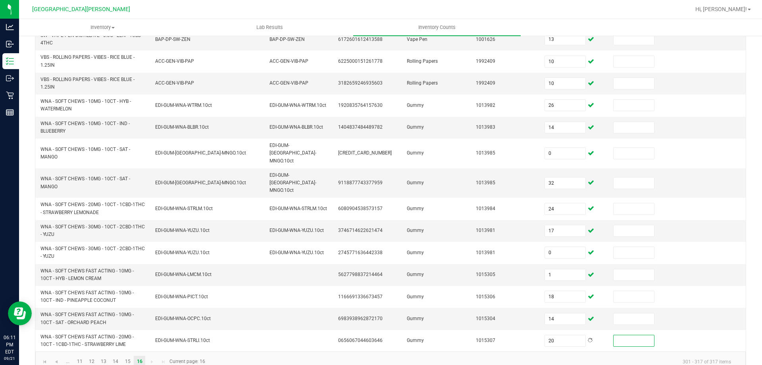
scroll to position [0, 0]
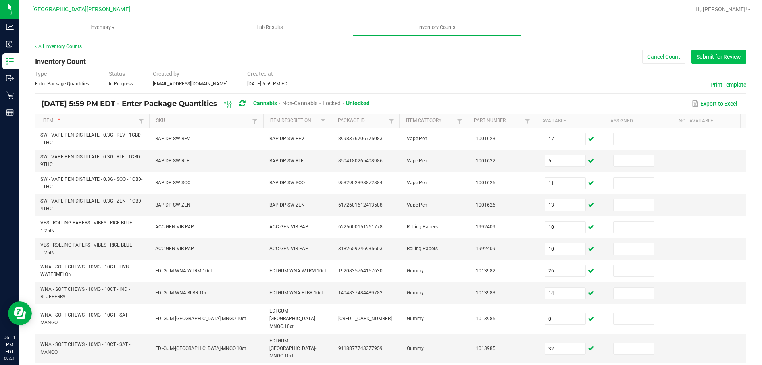
click at [727, 57] on button "Submit for Review" at bounding box center [719, 56] width 55 height 13
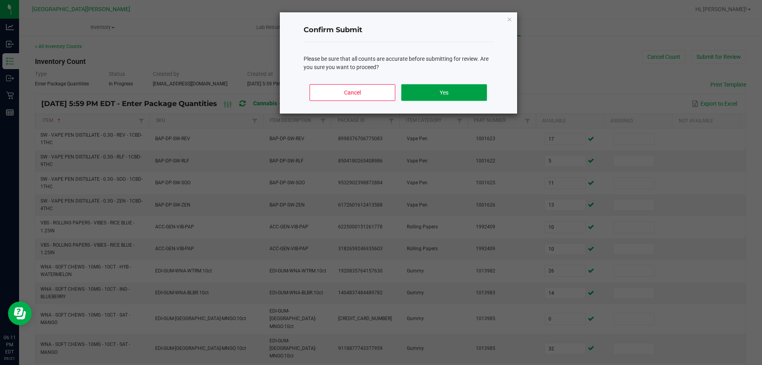
click at [472, 88] on button "Yes" at bounding box center [443, 92] width 85 height 17
